Goal: Book appointment/travel/reservation

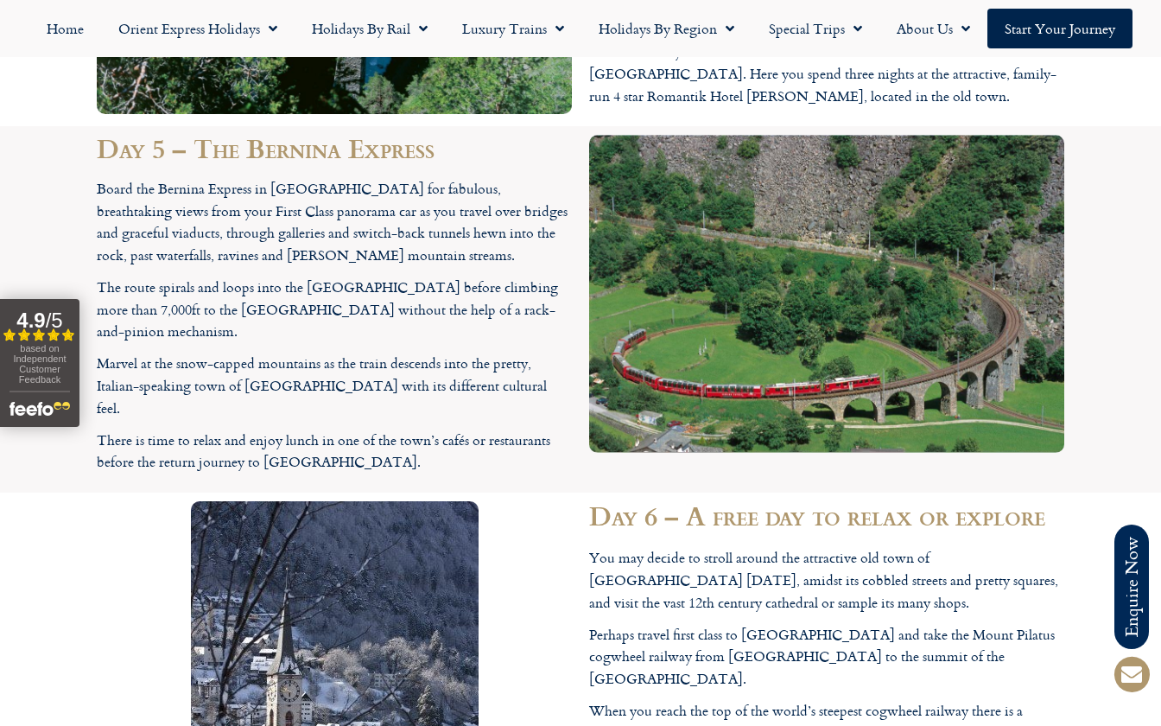
scroll to position [4461, 0]
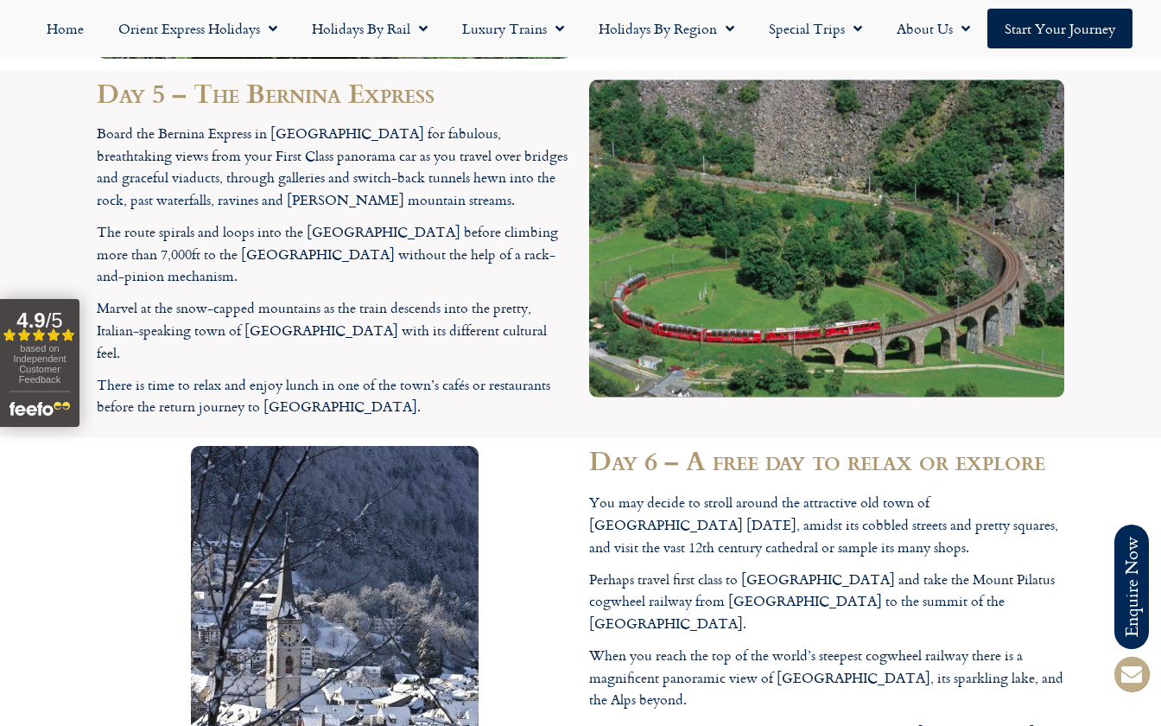
click at [1128, 653] on span at bounding box center [1131, 673] width 41 height 41
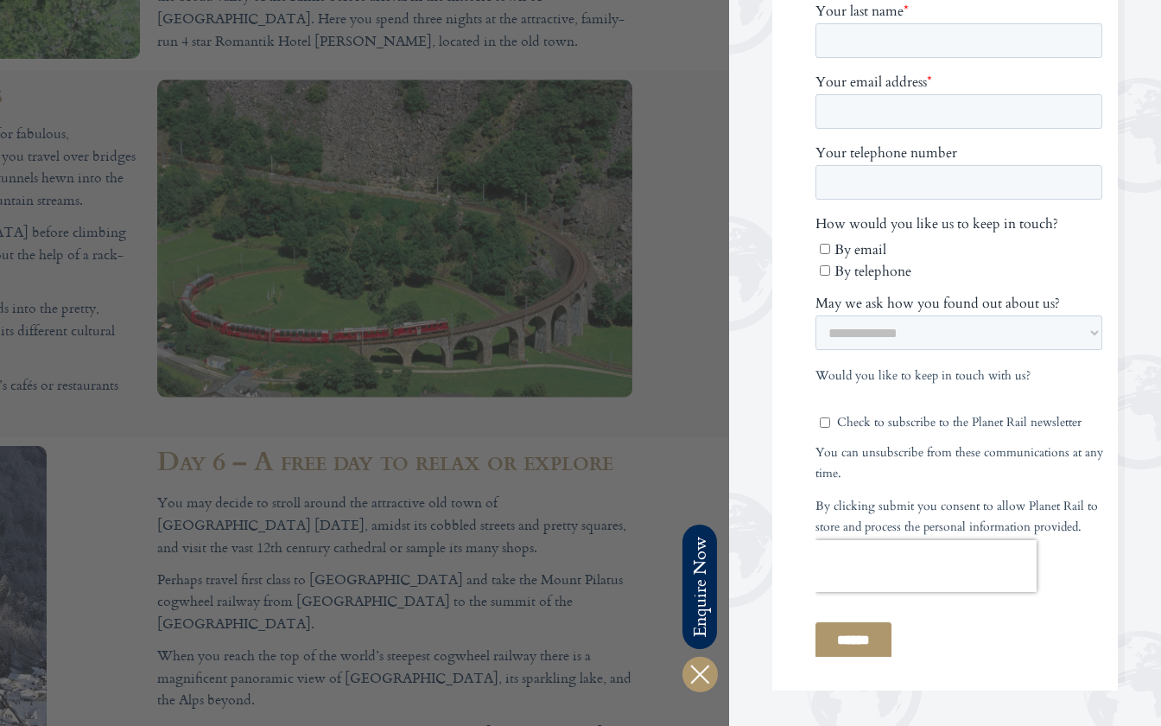
scroll to position [0, 0]
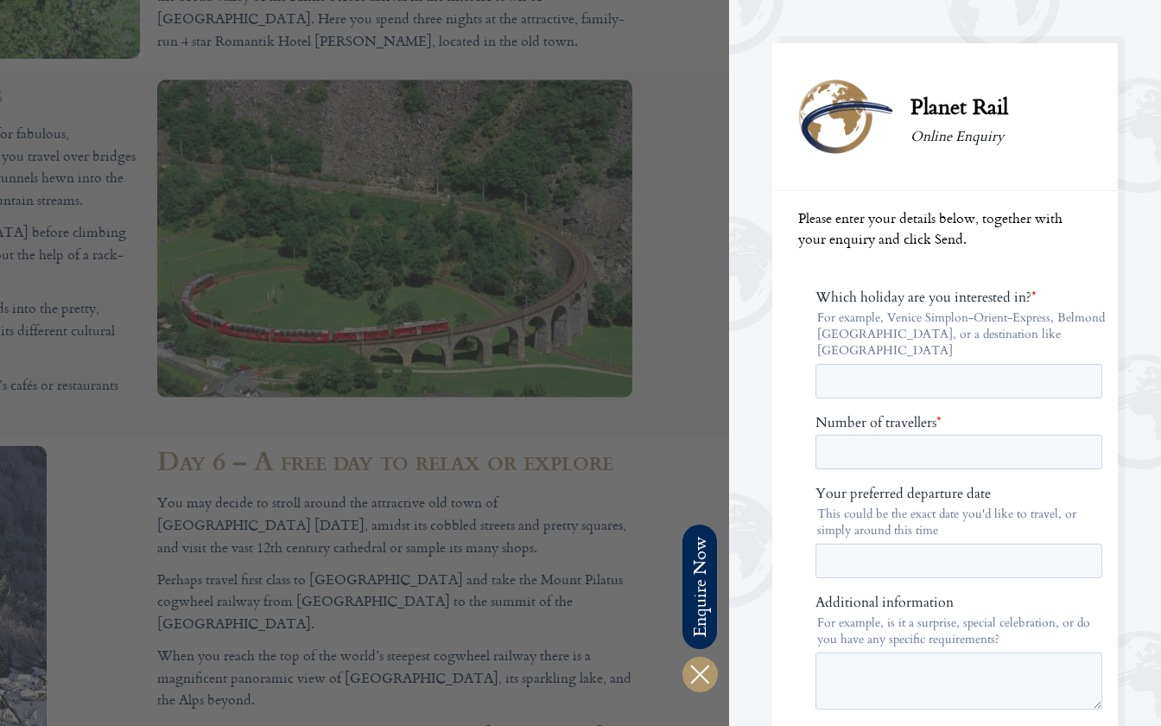
click at [675, 464] on div at bounding box center [148, 363] width 1161 height 726
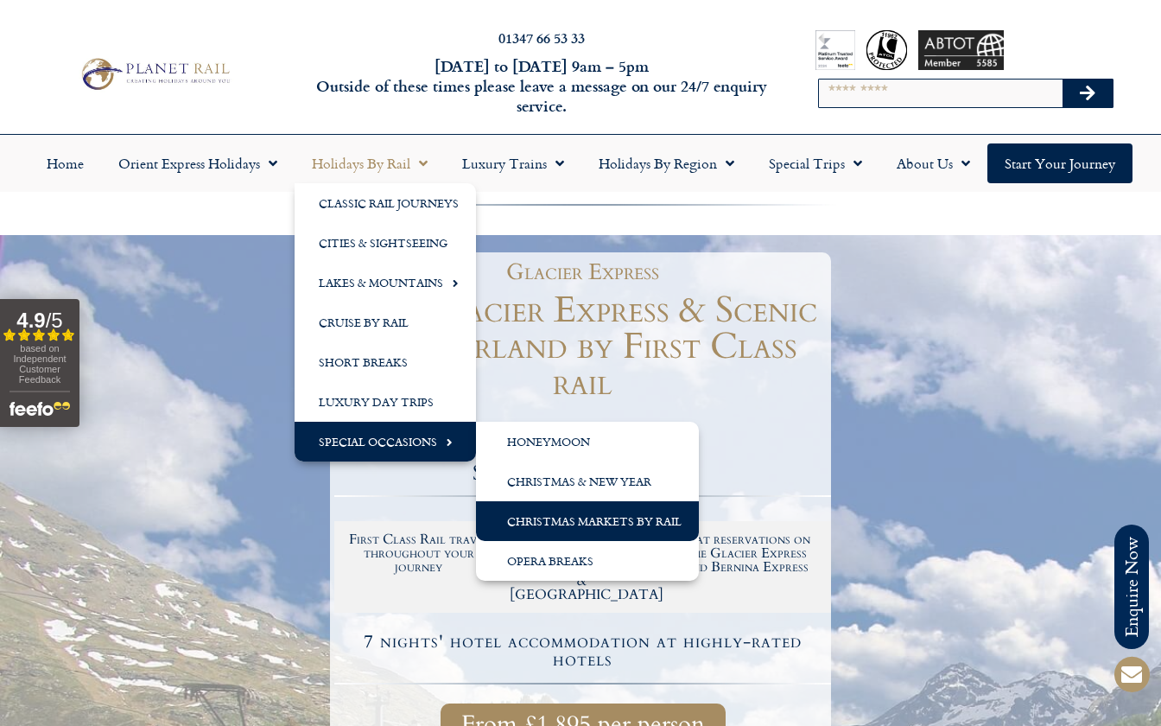
click at [650, 524] on link "Christmas Markets by Rail" at bounding box center [587, 521] width 223 height 40
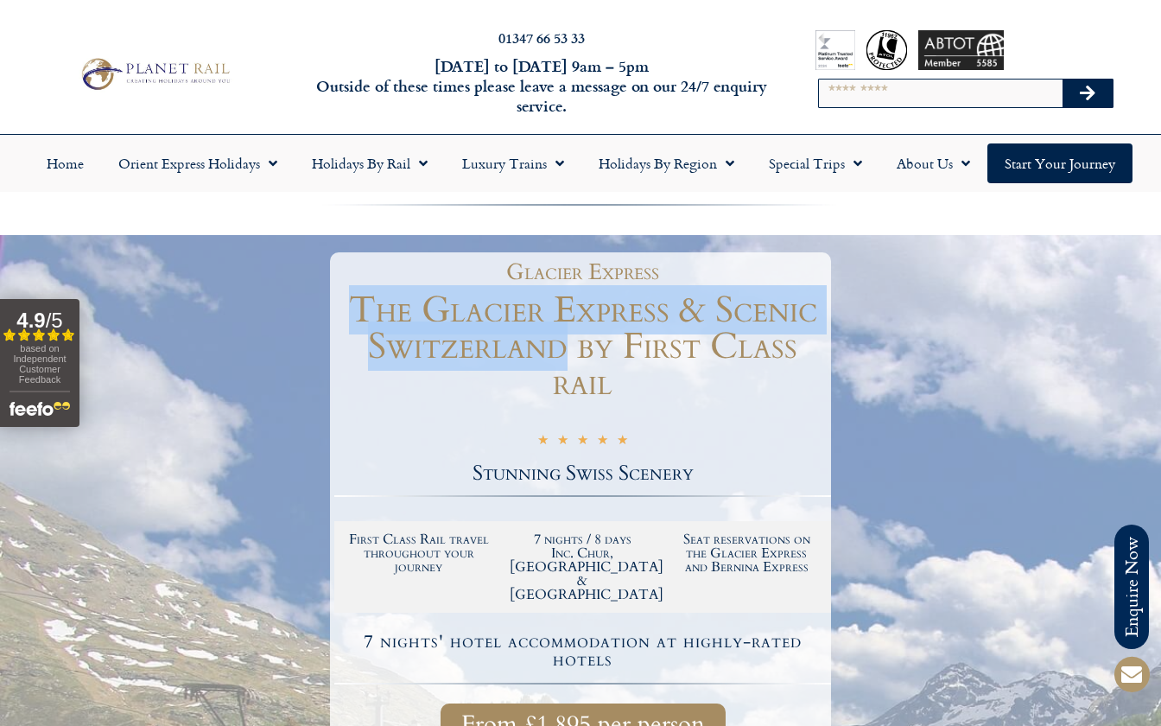
drag, startPoint x: 570, startPoint y: 347, endPoint x: 350, endPoint y: 307, distance: 224.1
click at [350, 307] on h1 "The Glacier Express & Scenic Switzerland by First Class rail" at bounding box center [582, 346] width 497 height 109
copy h1 "The Glacier Express & Scenic Switzerland"
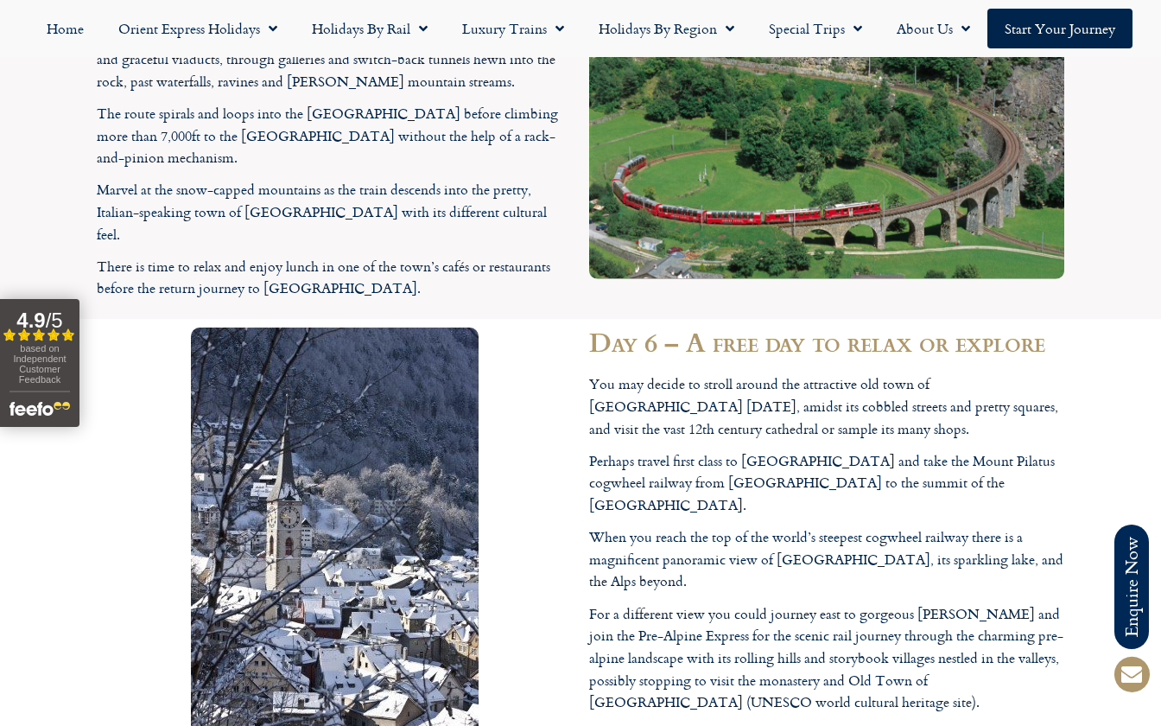
scroll to position [4586, 0]
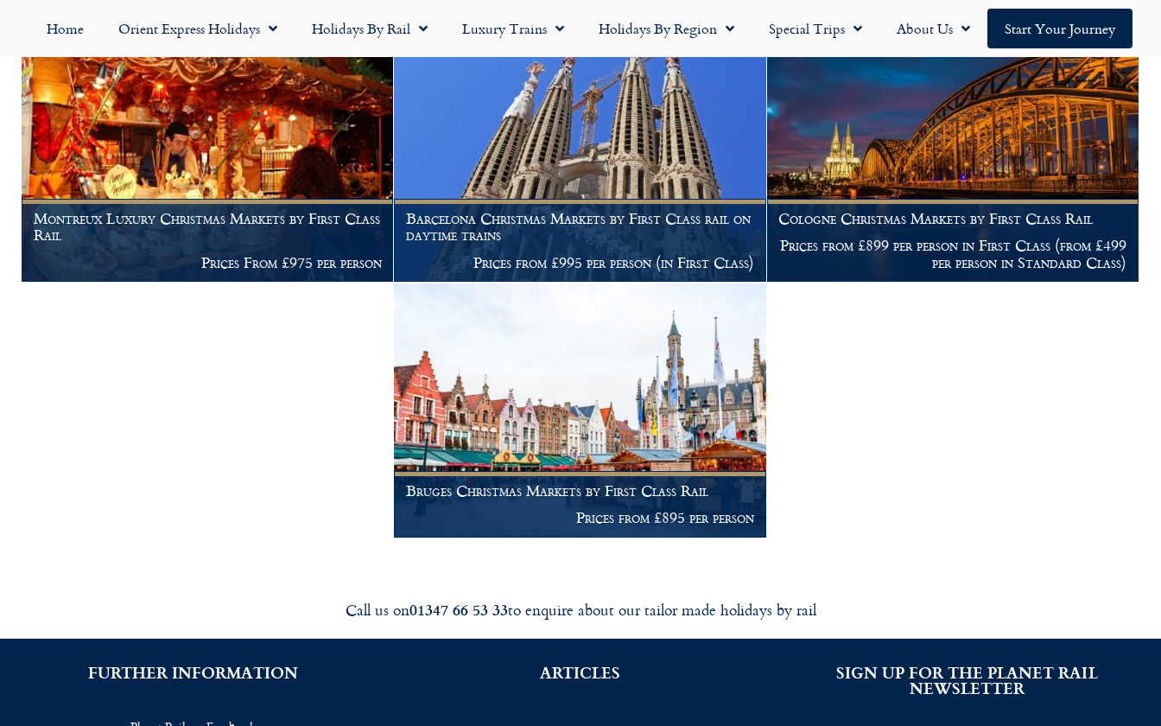
scroll to position [506, 0]
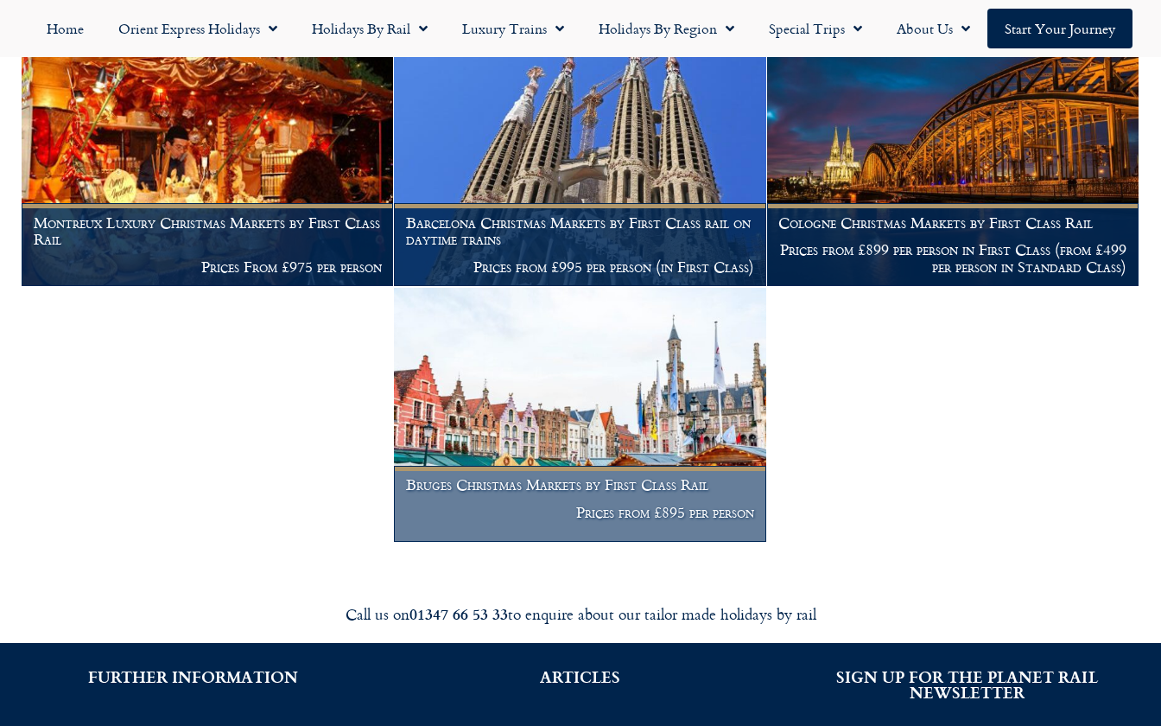
click at [606, 452] on img at bounding box center [580, 415] width 372 height 254
